Goal: Register for event/course

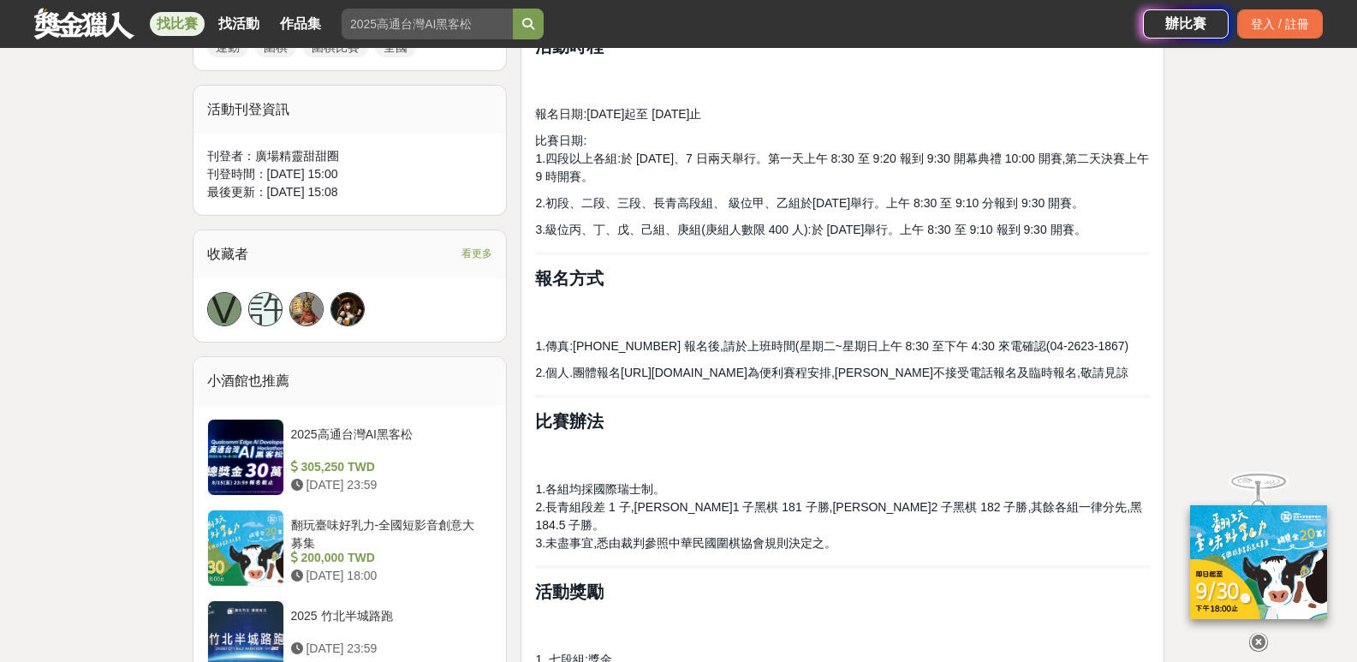
scroll to position [942, 0]
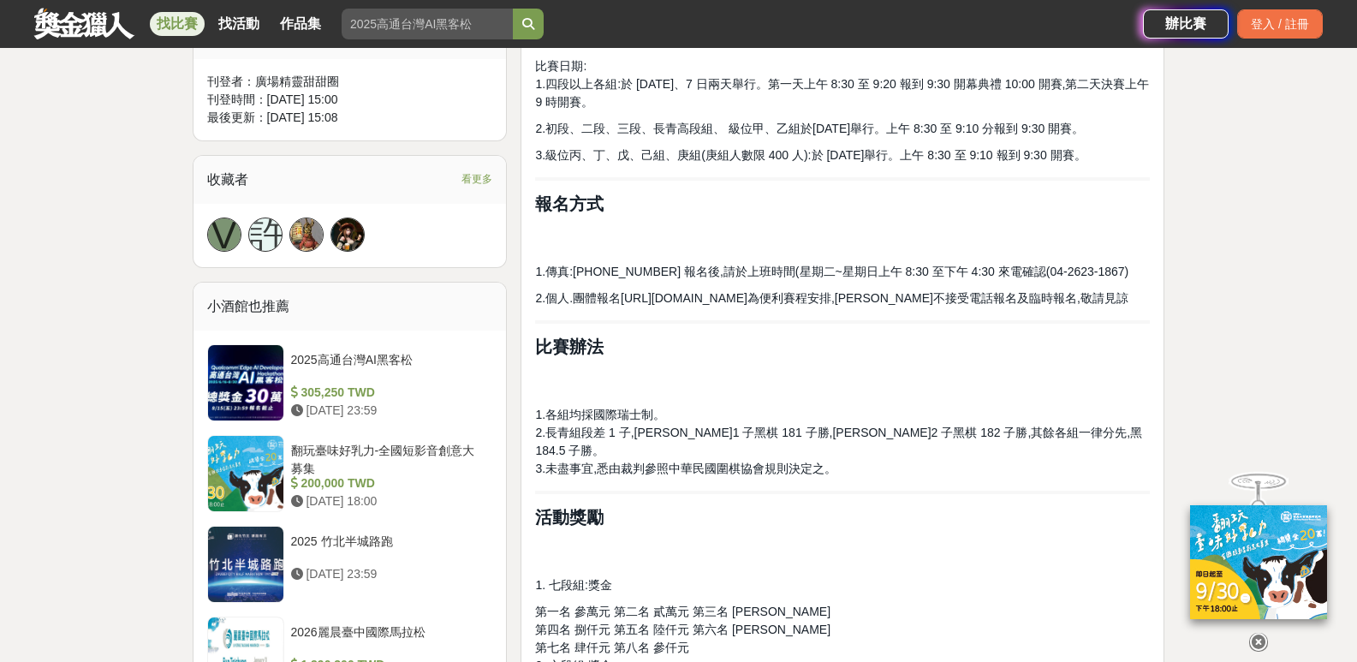
click at [747, 297] on span "[URL][DOMAIN_NAME]" at bounding box center [684, 298] width 127 height 14
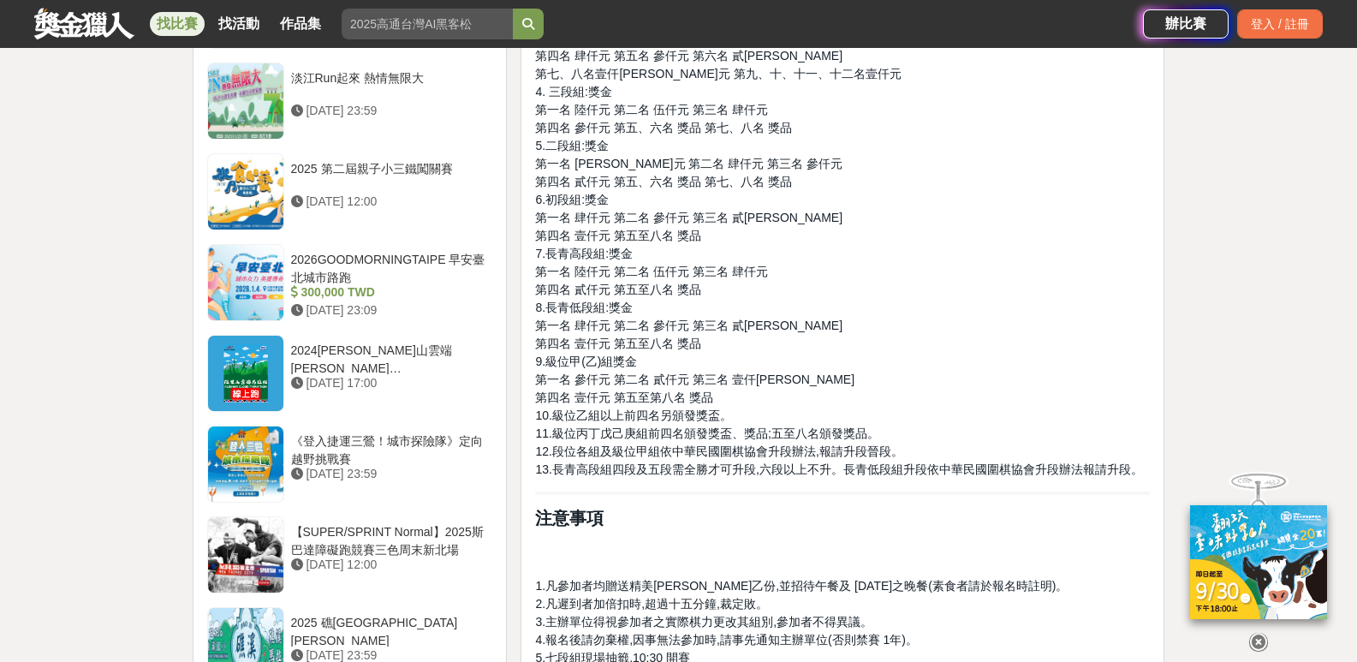
scroll to position [1798, 0]
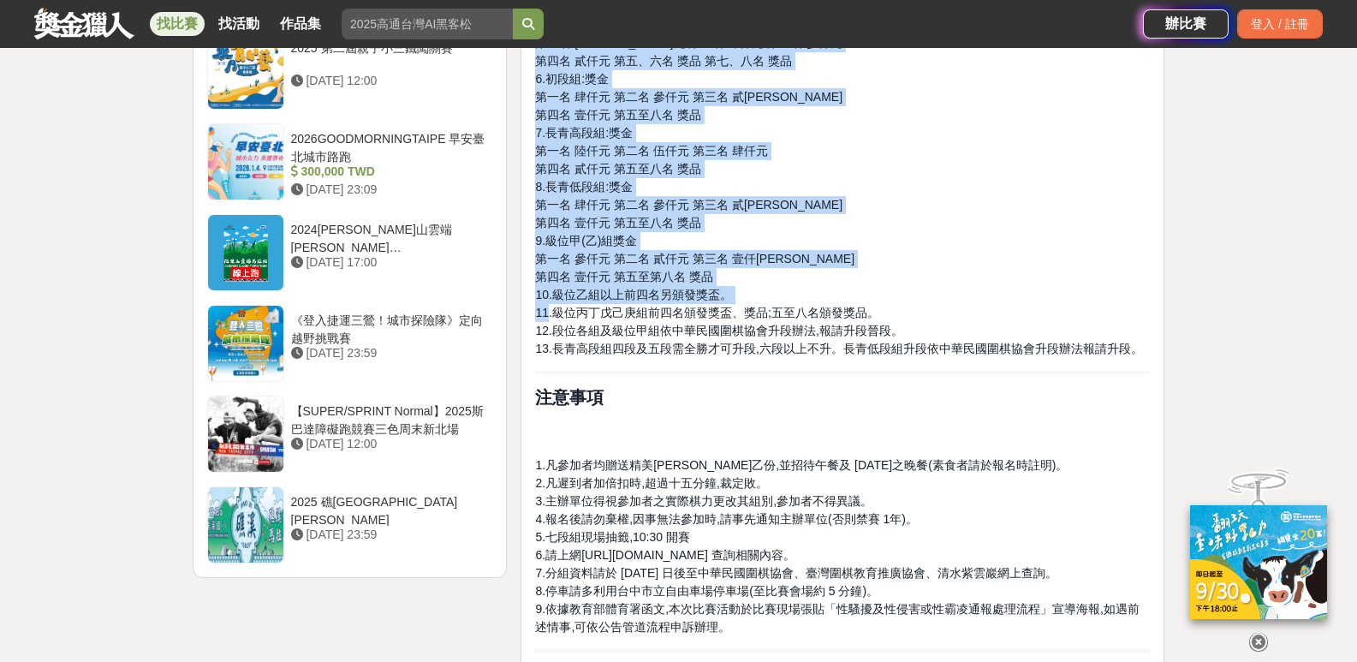
drag, startPoint x: 550, startPoint y: 295, endPoint x: 1072, endPoint y: 354, distance: 524.6
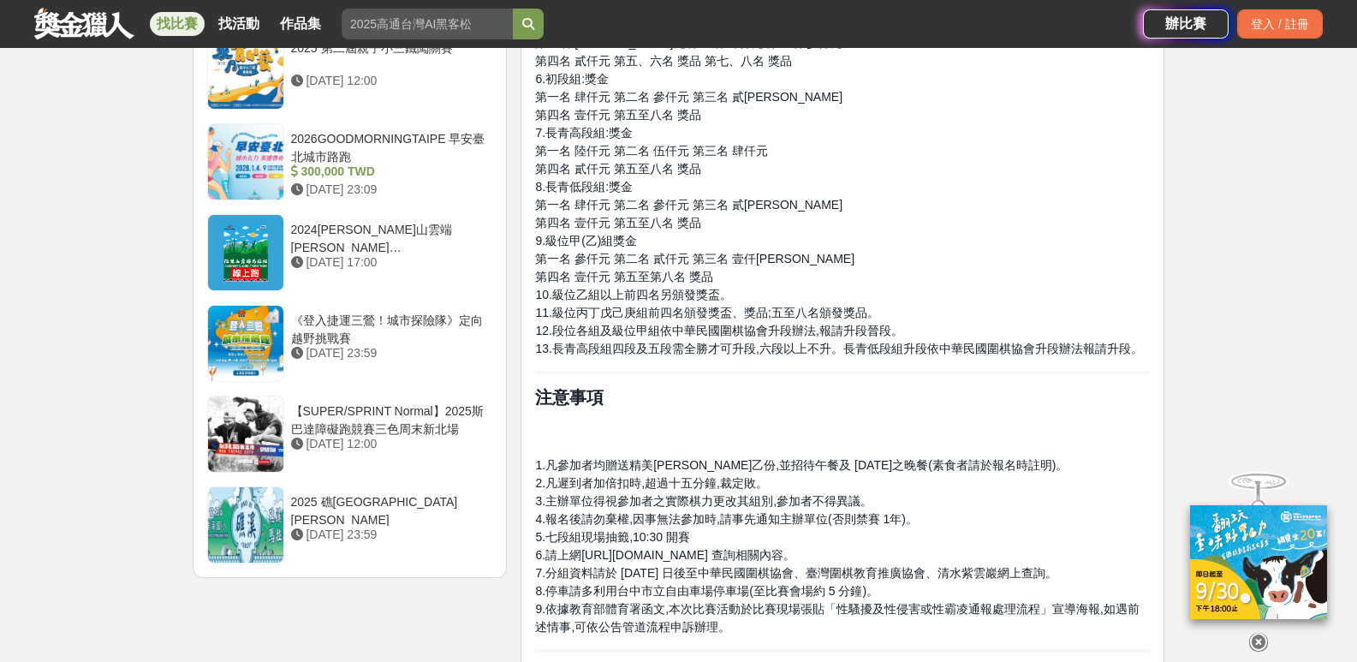
click at [1052, 268] on p "第一名 參萬元 第二名 貳萬元 第三名 壹萬元 第四名 捌仟元 第五名 陸仟元 第六名 伍仟元 第七名 肆仟元 第八名 參仟元 2. 六段組:獎金 第一名 貳…" at bounding box center [842, 52] width 615 height 611
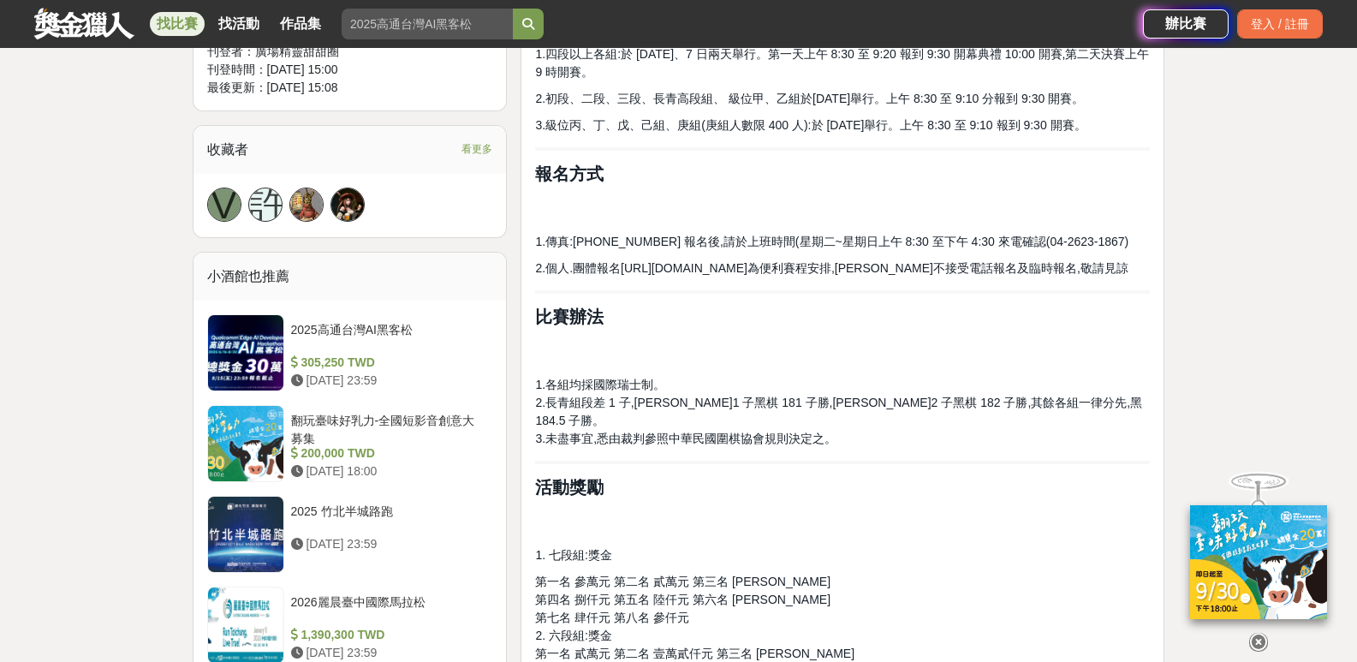
scroll to position [942, 0]
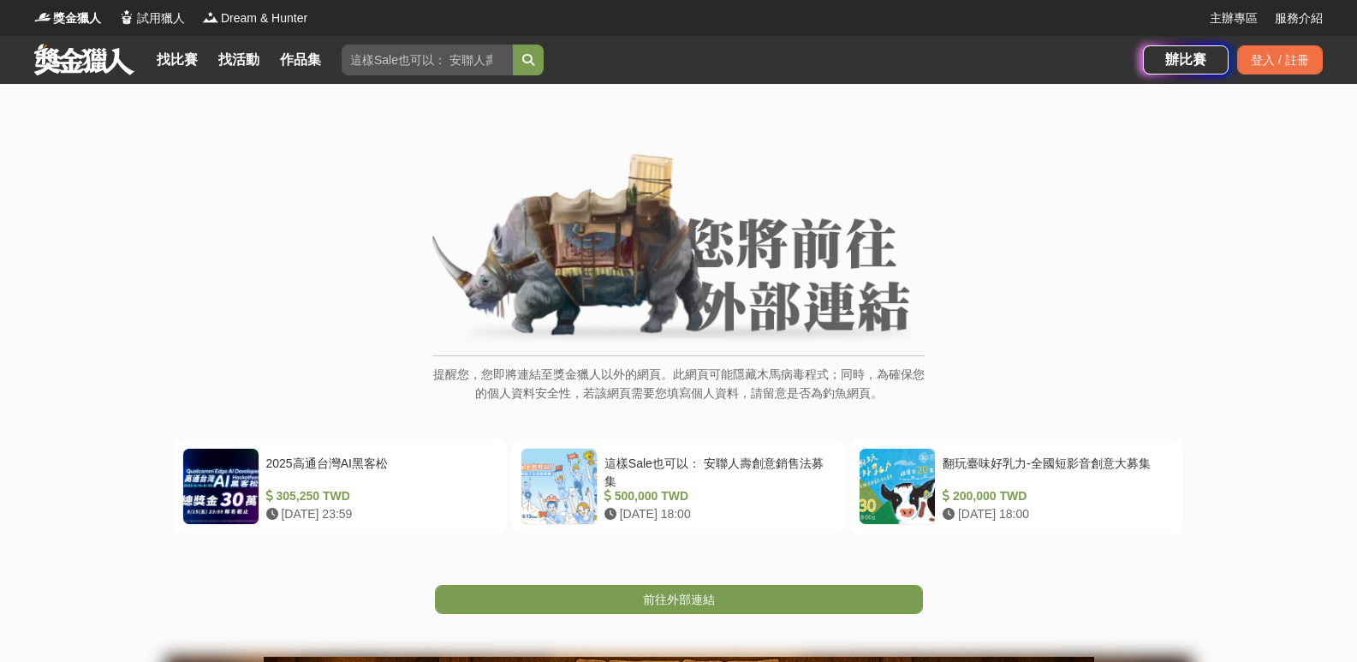
click at [669, 303] on img at bounding box center [678, 249] width 492 height 193
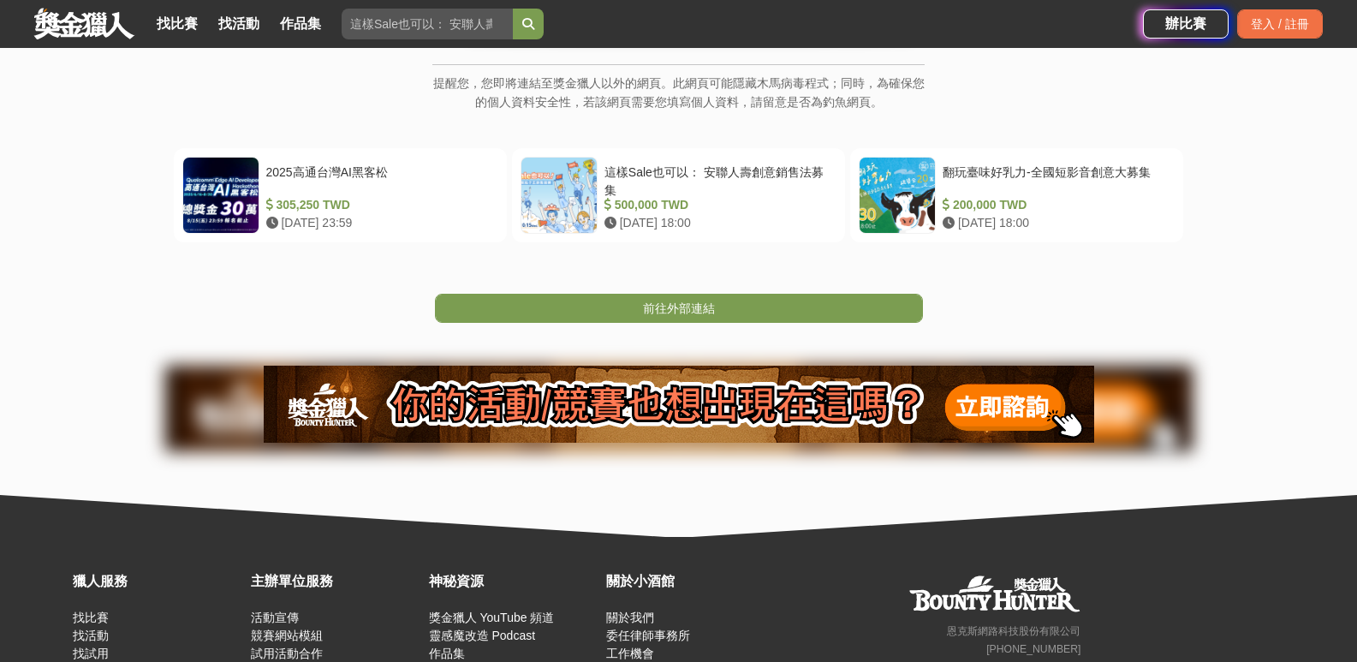
scroll to position [342, 0]
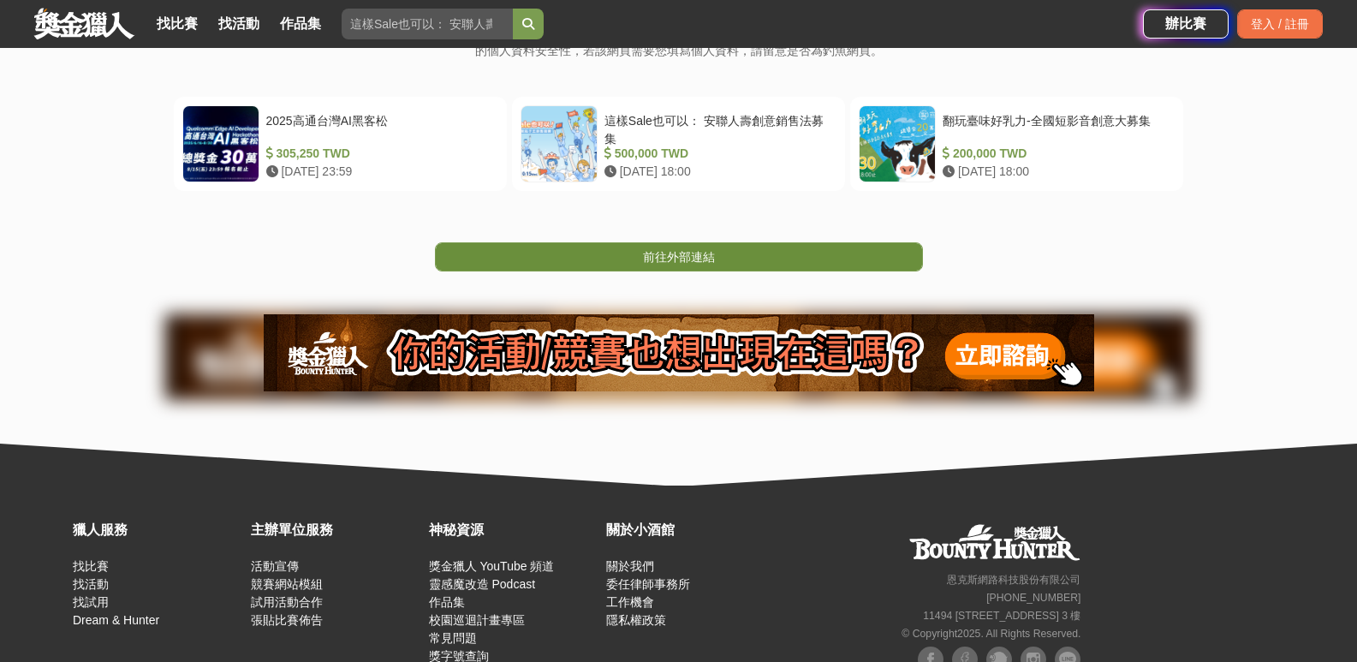
click at [684, 251] on span "前往外部連結" at bounding box center [679, 257] width 72 height 14
